Goal: Complete application form

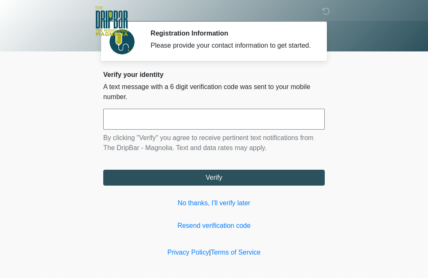
scroll to position [1, 0]
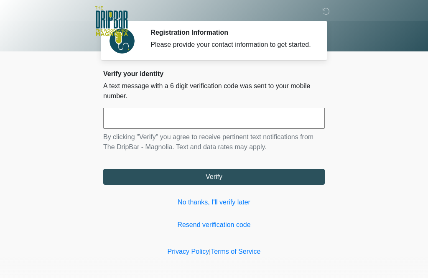
click at [267, 127] on input "text" at bounding box center [213, 118] width 221 height 21
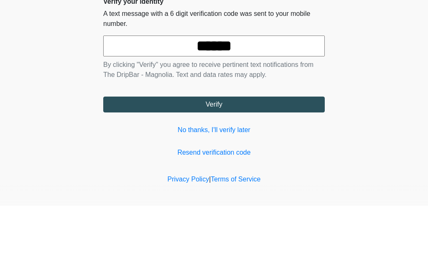
scroll to position [13, 0]
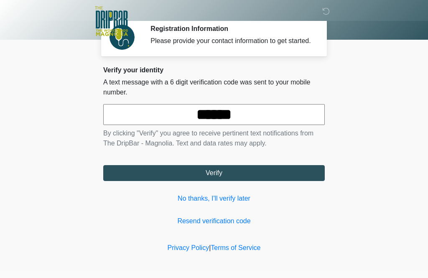
type input "******"
click at [120, 173] on button "Verify" at bounding box center [213, 173] width 221 height 16
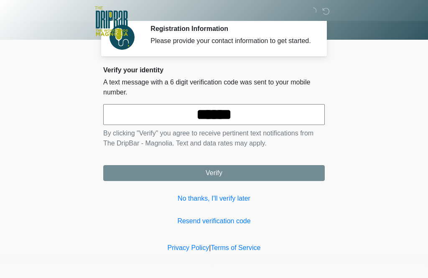
scroll to position [0, 0]
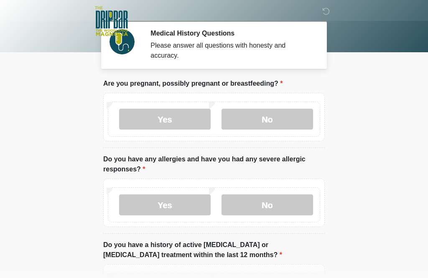
click at [248, 123] on label "No" at bounding box center [266, 119] width 91 height 21
click at [151, 204] on label "Yes" at bounding box center [164, 204] width 91 height 21
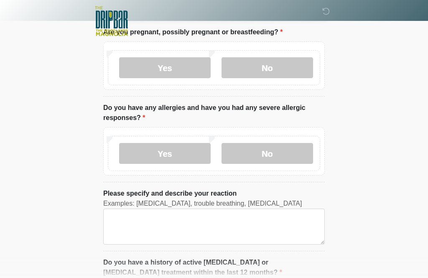
scroll to position [81, 0]
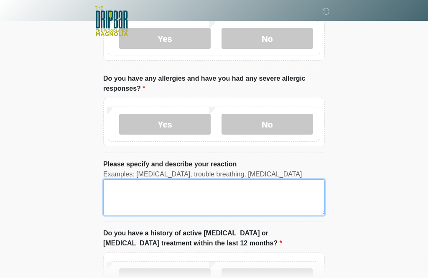
click at [140, 200] on textarea "Please specify and describe your reaction" at bounding box center [213, 197] width 221 height 36
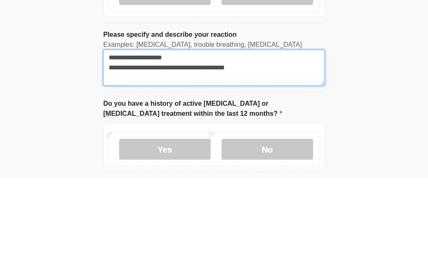
scroll to position [111, 0]
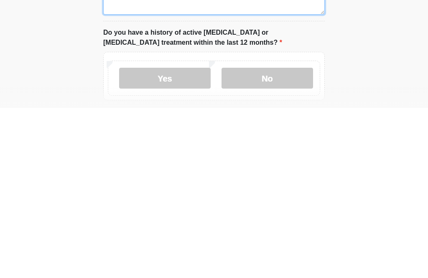
type textarea "**********"
click at [255, 238] on label "No" at bounding box center [266, 248] width 91 height 21
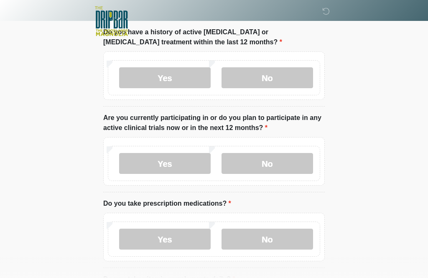
click at [249, 168] on label "No" at bounding box center [266, 163] width 91 height 21
click at [260, 241] on label "No" at bounding box center [266, 239] width 91 height 21
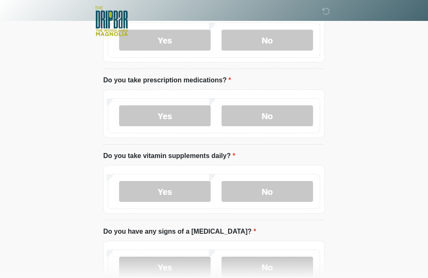
scroll to position [415, 0]
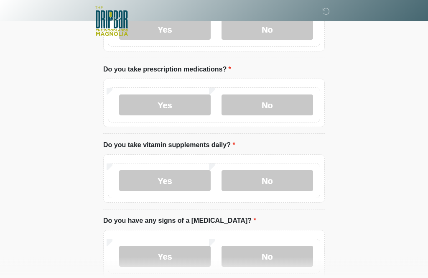
click at [264, 183] on label "No" at bounding box center [266, 180] width 91 height 21
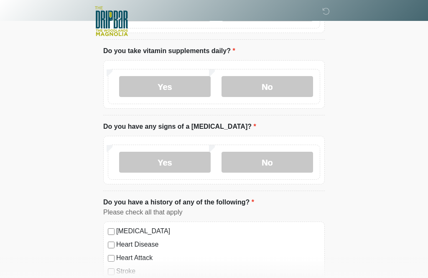
scroll to position [512, 0]
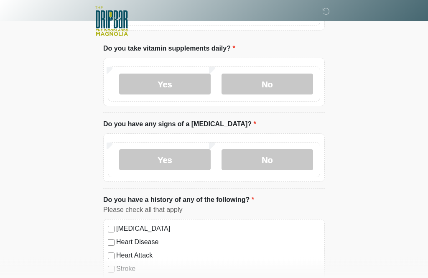
click at [253, 163] on label "No" at bounding box center [266, 160] width 91 height 21
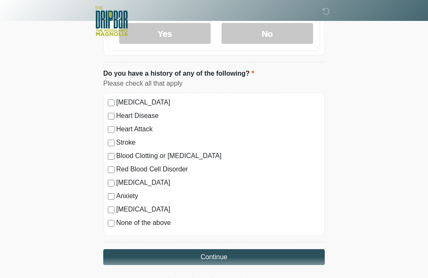
scroll to position [642, 0]
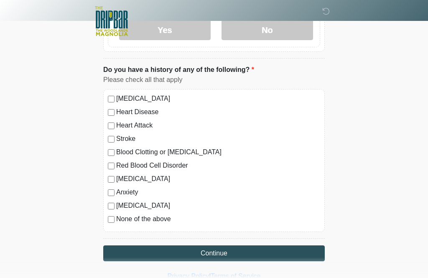
click at [129, 252] on button "Continue" at bounding box center [213, 253] width 221 height 16
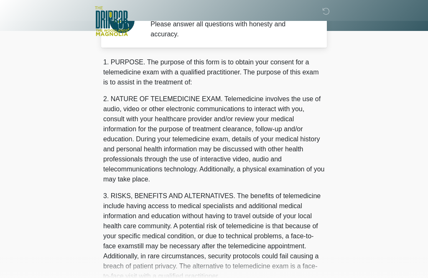
scroll to position [0, 0]
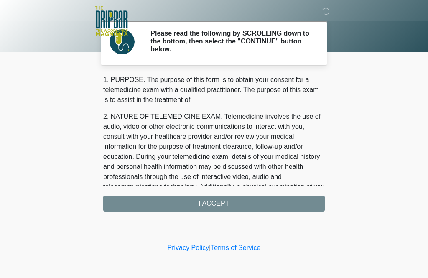
click at [120, 213] on div "‎ ‎ ‎ ‎ Please read the following by SCROLLING down to the bottom, then select …" at bounding box center [214, 120] width 251 height 224
click at [114, 204] on div "1. PURPOSE. The purpose of this form is to obtain your consent for a telemedici…" at bounding box center [213, 143] width 221 height 137
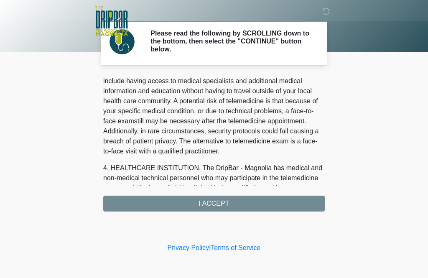
click at [124, 199] on div "1. PURPOSE. The purpose of this form is to obtain your consent for a telemedici…" at bounding box center [213, 143] width 221 height 137
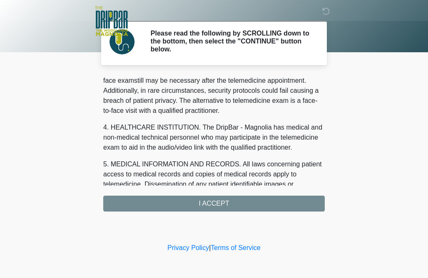
click at [171, 206] on div "1. PURPOSE. The purpose of this form is to obtain your consent for a telemedici…" at bounding box center [213, 143] width 221 height 137
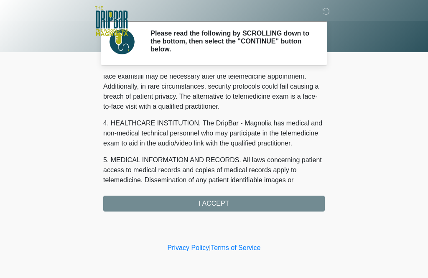
scroll to position [188, 0]
click at [202, 203] on div "1. PURPOSE. The purpose of this form is to obtain your consent for a telemedici…" at bounding box center [213, 143] width 221 height 137
click at [210, 204] on div "1. PURPOSE. The purpose of this form is to obtain your consent for a telemedici…" at bounding box center [213, 143] width 221 height 137
click at [85, 110] on body "‎ ‎ ‎ ‎ Please read the following by SCROLLING down to the bottom, then select …" at bounding box center [214, 139] width 428 height 278
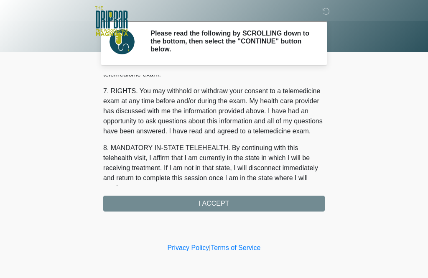
scroll to position [350, 0]
click at [215, 201] on div "1. PURPOSE. The purpose of this form is to obtain your consent for a telemedici…" at bounding box center [213, 143] width 221 height 137
click at [208, 208] on div "1. PURPOSE. The purpose of this form is to obtain your consent for a telemedici…" at bounding box center [213, 143] width 221 height 137
click at [208, 207] on div "1. PURPOSE. The purpose of this form is to obtain your consent for a telemedici…" at bounding box center [213, 143] width 221 height 137
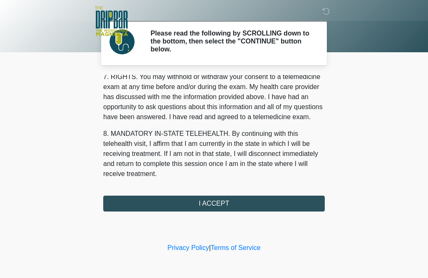
scroll to position [374, 0]
click at [198, 201] on button "I ACCEPT" at bounding box center [213, 204] width 221 height 16
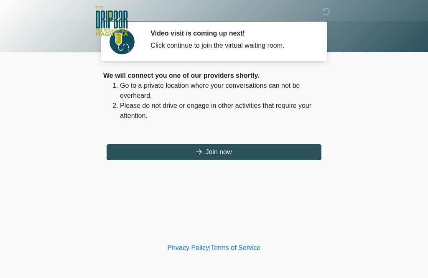
click at [203, 154] on button "Join now" at bounding box center [214, 152] width 215 height 16
